Goal: Information Seeking & Learning: Learn about a topic

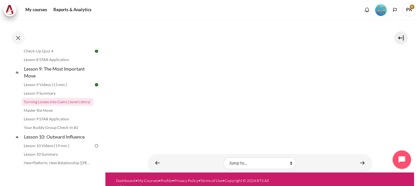
scroll to position [153, 0]
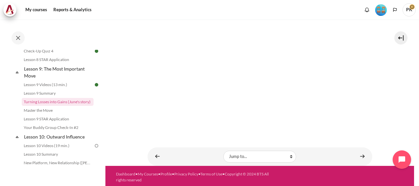
click at [377, 86] on section "My courses SG B1 Lesson 9: The Most Important Move Turning Losses into Gains (J…" at bounding box center [259, 16] width 309 height 299
click at [356, 152] on link "Content" at bounding box center [362, 156] width 13 height 13
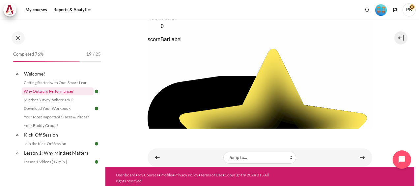
click at [54, 90] on link "Why Outward Performance?" at bounding box center [58, 91] width 72 height 8
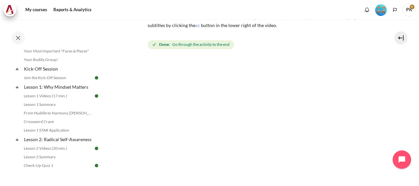
scroll to position [132, 0]
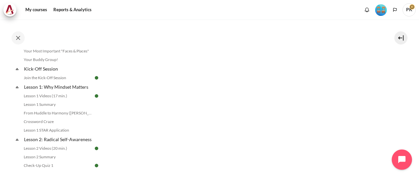
click at [395, 156] on button "Open chat widget" at bounding box center [401, 159] width 20 height 20
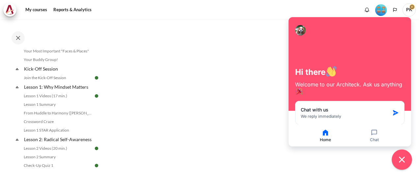
drag, startPoint x: 400, startPoint y: 160, endPoint x: 284, endPoint y: 140, distance: 117.7
click at [400, 160] on icon "Close chat widget" at bounding box center [402, 159] width 10 height 10
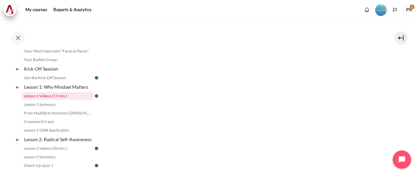
click at [52, 94] on link "Lesson 1 Videos (17 min.)" at bounding box center [58, 96] width 72 height 8
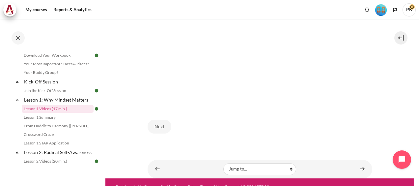
scroll to position [329, 0]
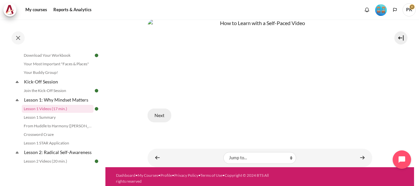
click at [164, 114] on button "Next" at bounding box center [160, 115] width 24 height 14
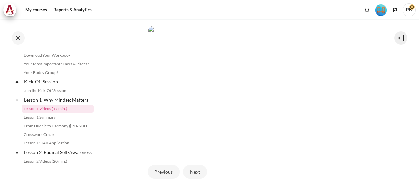
scroll to position [216, 0]
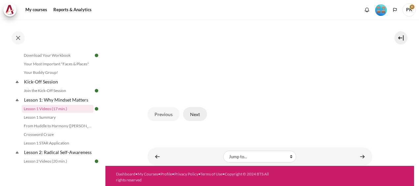
click at [194, 114] on button "Next" at bounding box center [195, 114] width 24 height 14
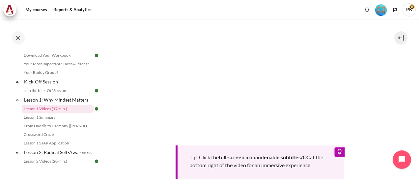
scroll to position [198, 0]
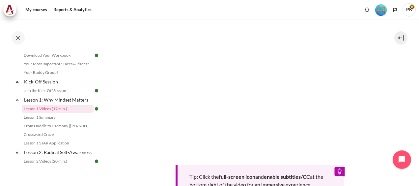
click at [256, 152] on div "Tip: Click the full-screen icon and enable subtitles/CC at the bottom right of …" at bounding box center [260, 111] width 225 height 176
click at [54, 118] on link "Lesson 1 Summary" at bounding box center [58, 117] width 72 height 8
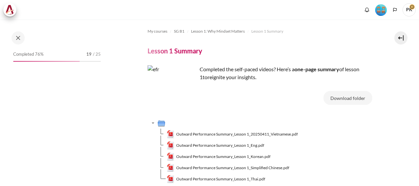
scroll to position [62, 0]
